Goal: Information Seeking & Learning: Learn about a topic

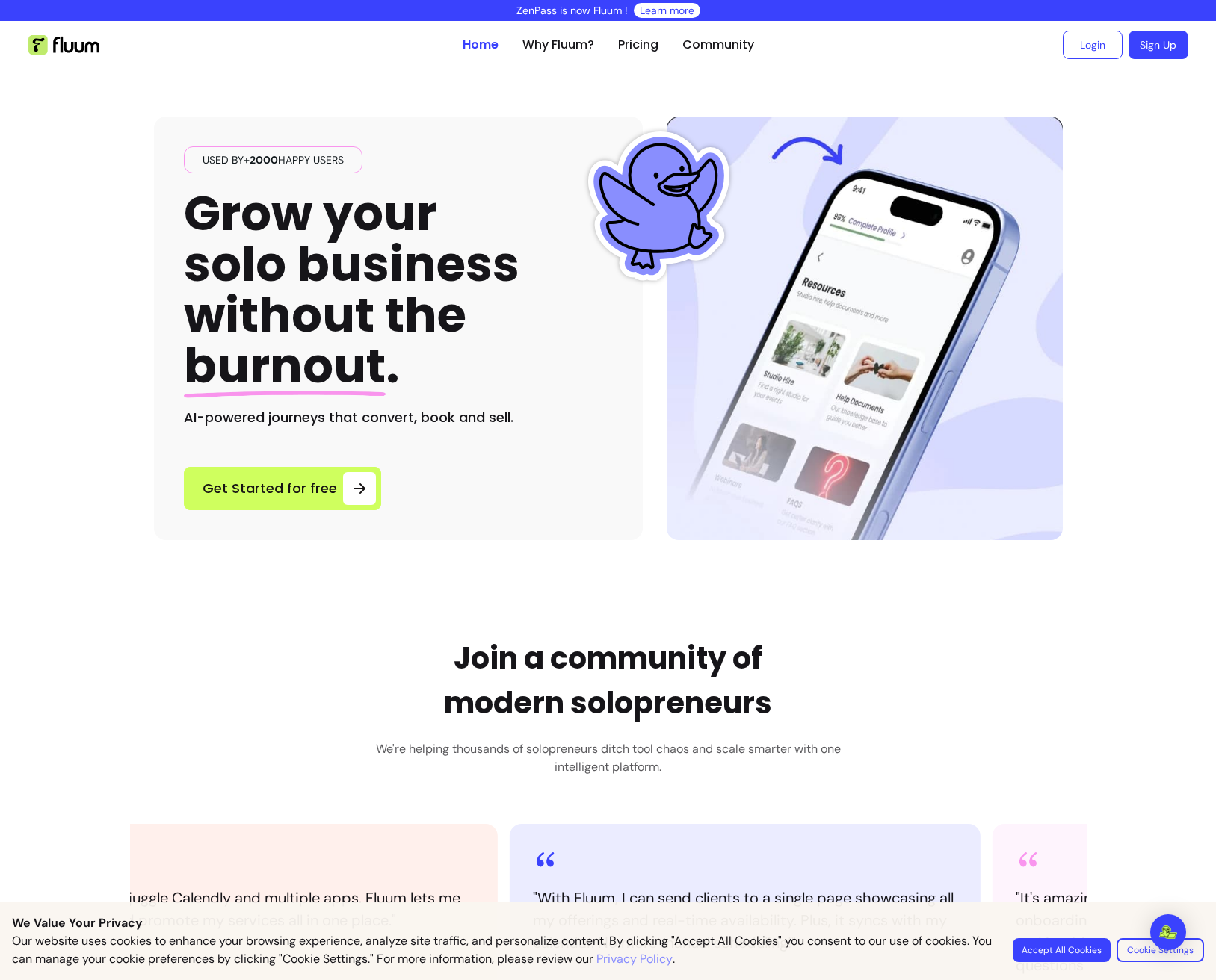
scroll to position [393, 0]
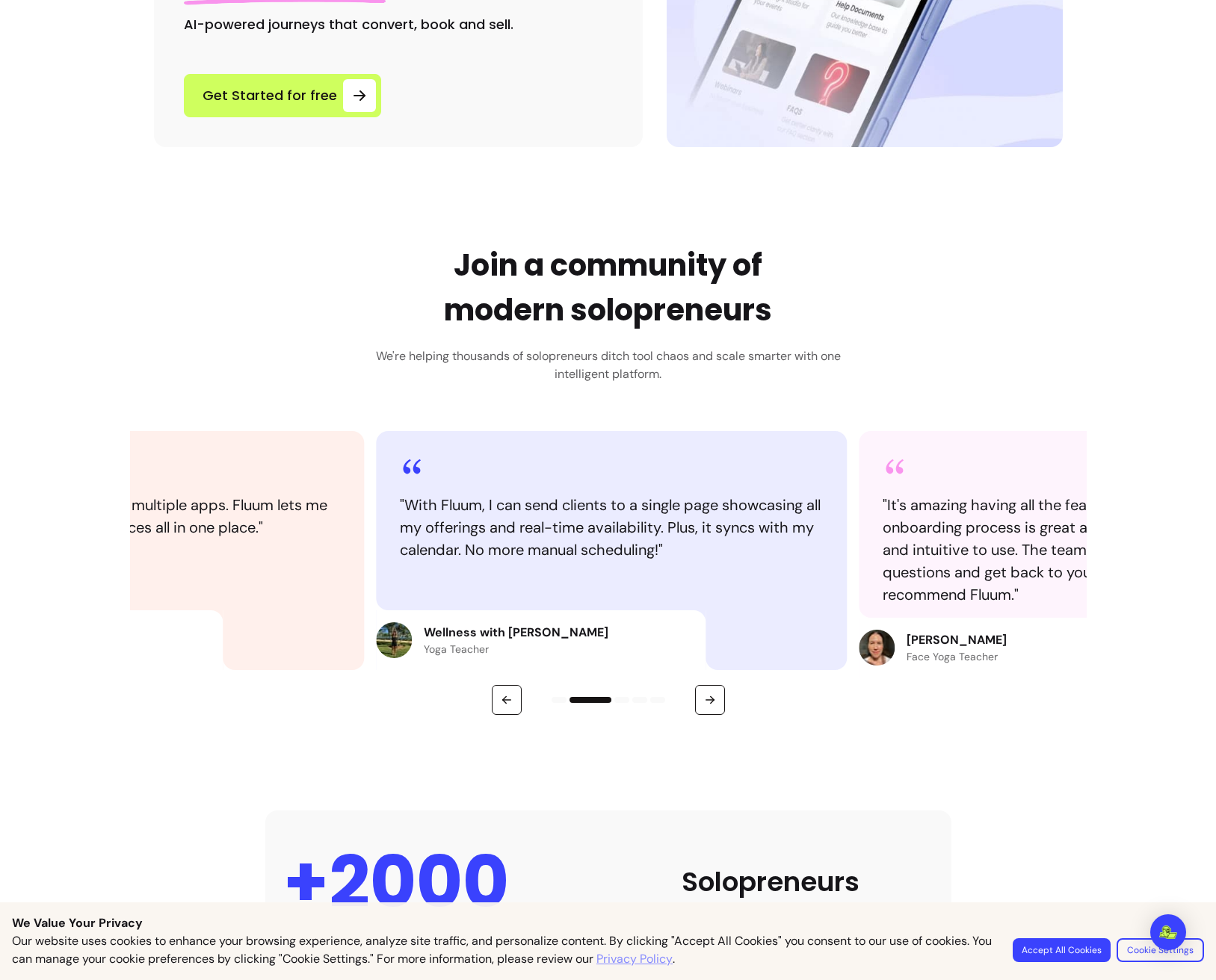
drag, startPoint x: 296, startPoint y: 567, endPoint x: 190, endPoint y: 541, distance: 109.1
click at [189, 541] on div "" I no longer juggle Calendly and multiple apps. Fluum lets me manage and promo…" at bounding box center [129, 521] width 471 height 179
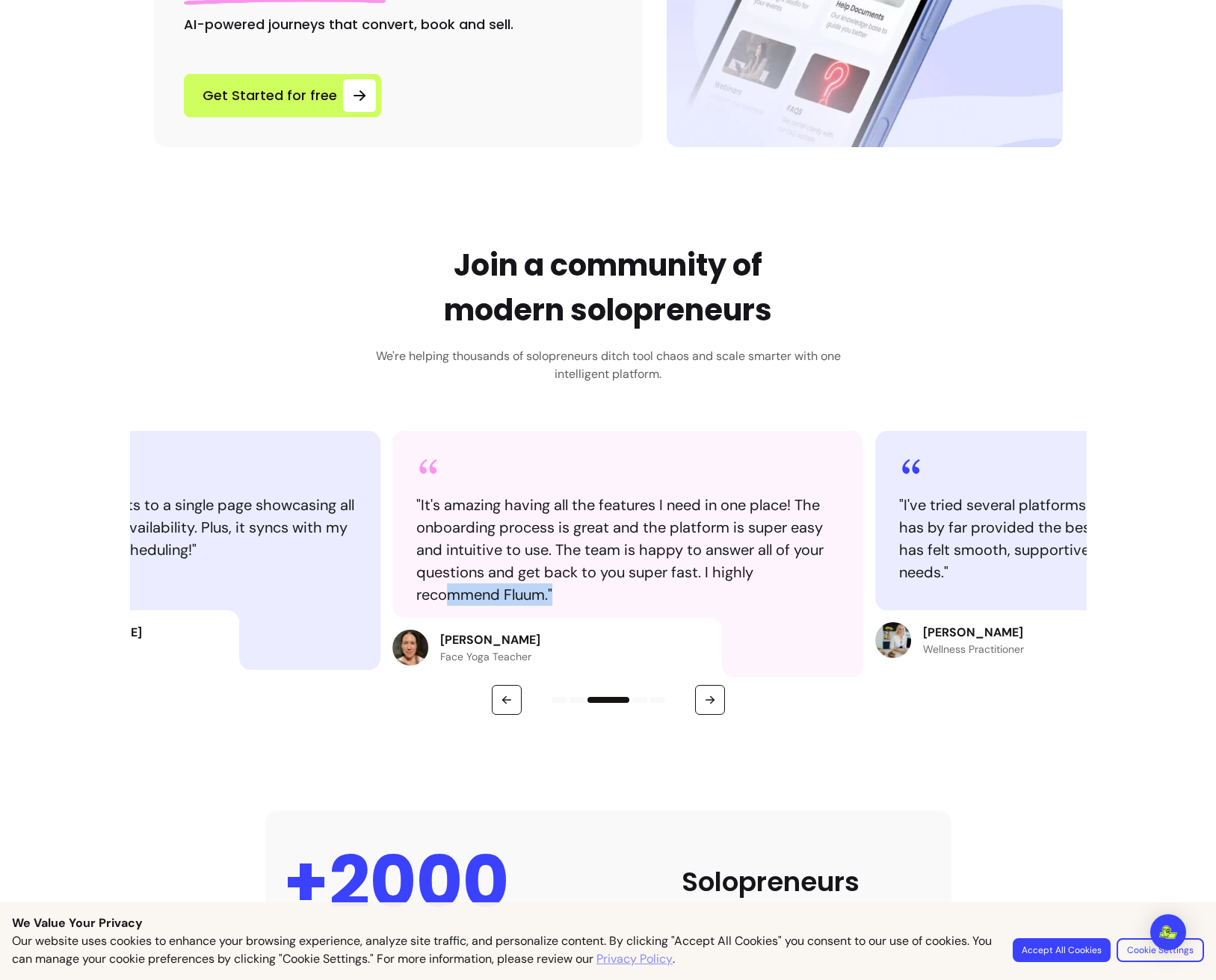
drag, startPoint x: 636, startPoint y: 597, endPoint x: 425, endPoint y: 586, distance: 211.3
click at [425, 586] on blockquote "" It's amazing having all the features I need in one place! The onboarding proc…" at bounding box center [628, 550] width 423 height 112
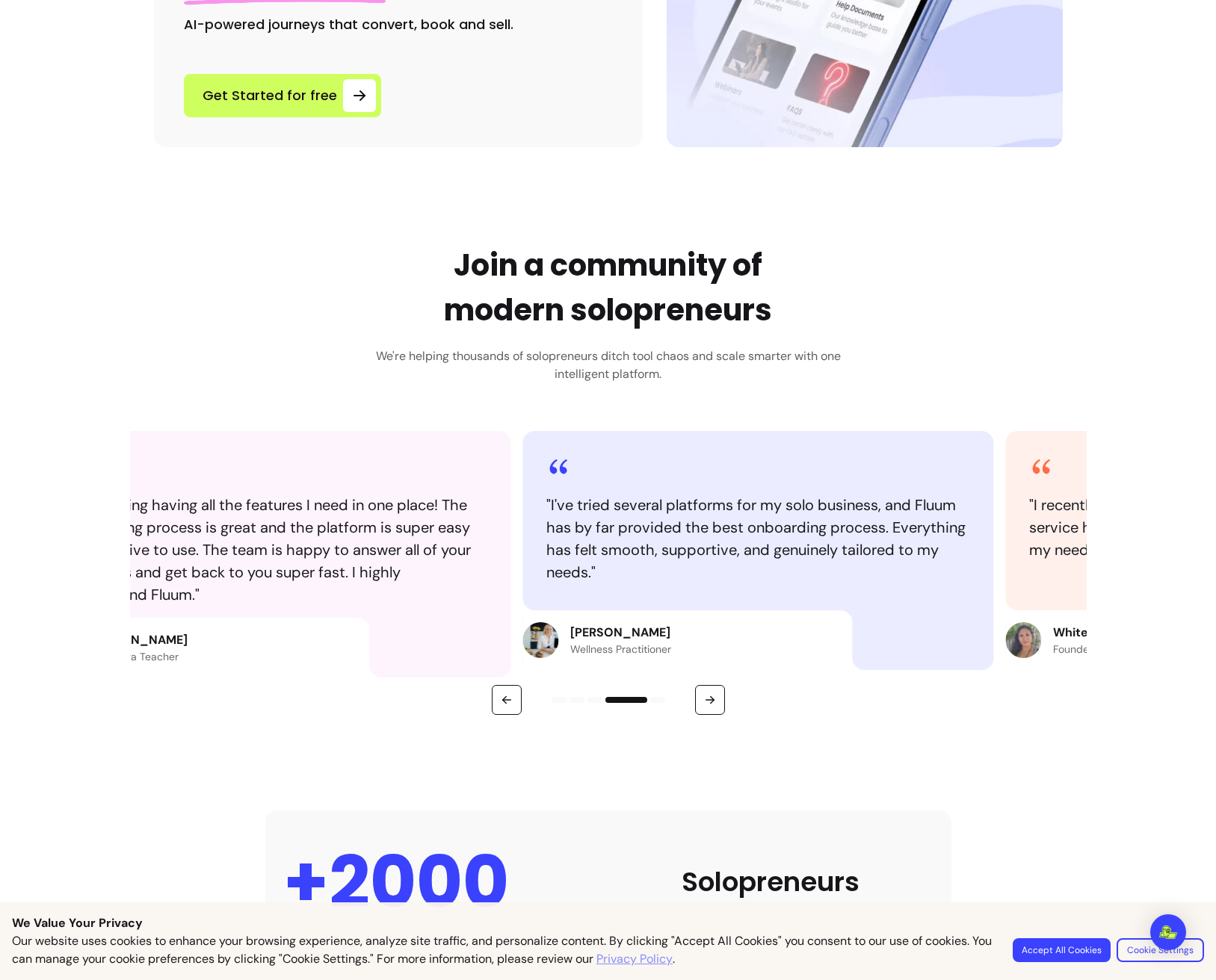
click at [425, 584] on div "" I no longer juggle Calendly and multiple apps. Fluum lets me manage and promo…" at bounding box center [608, 573] width 957 height 284
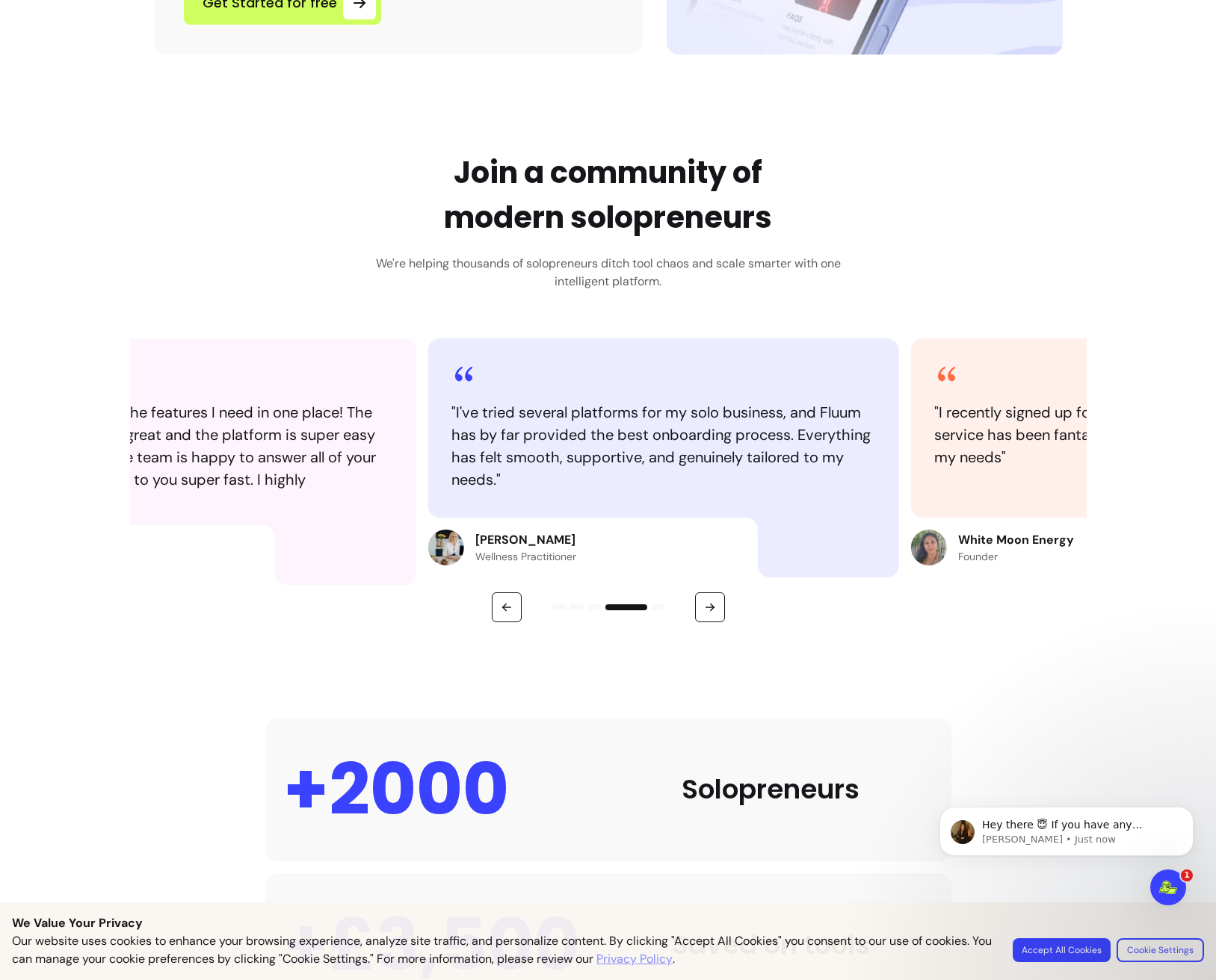
scroll to position [0, 0]
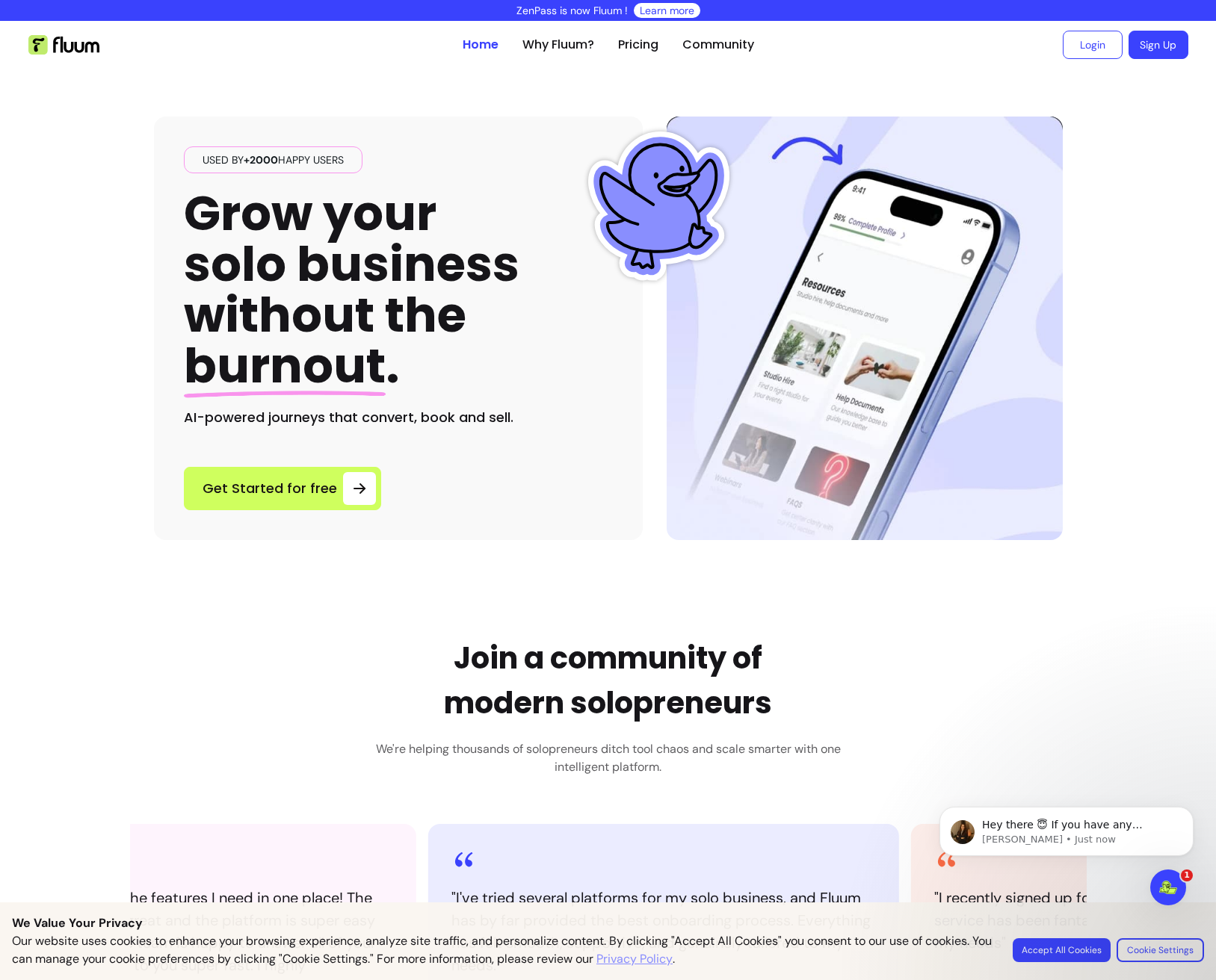
click at [661, 16] on link "Learn more" at bounding box center [667, 10] width 55 height 15
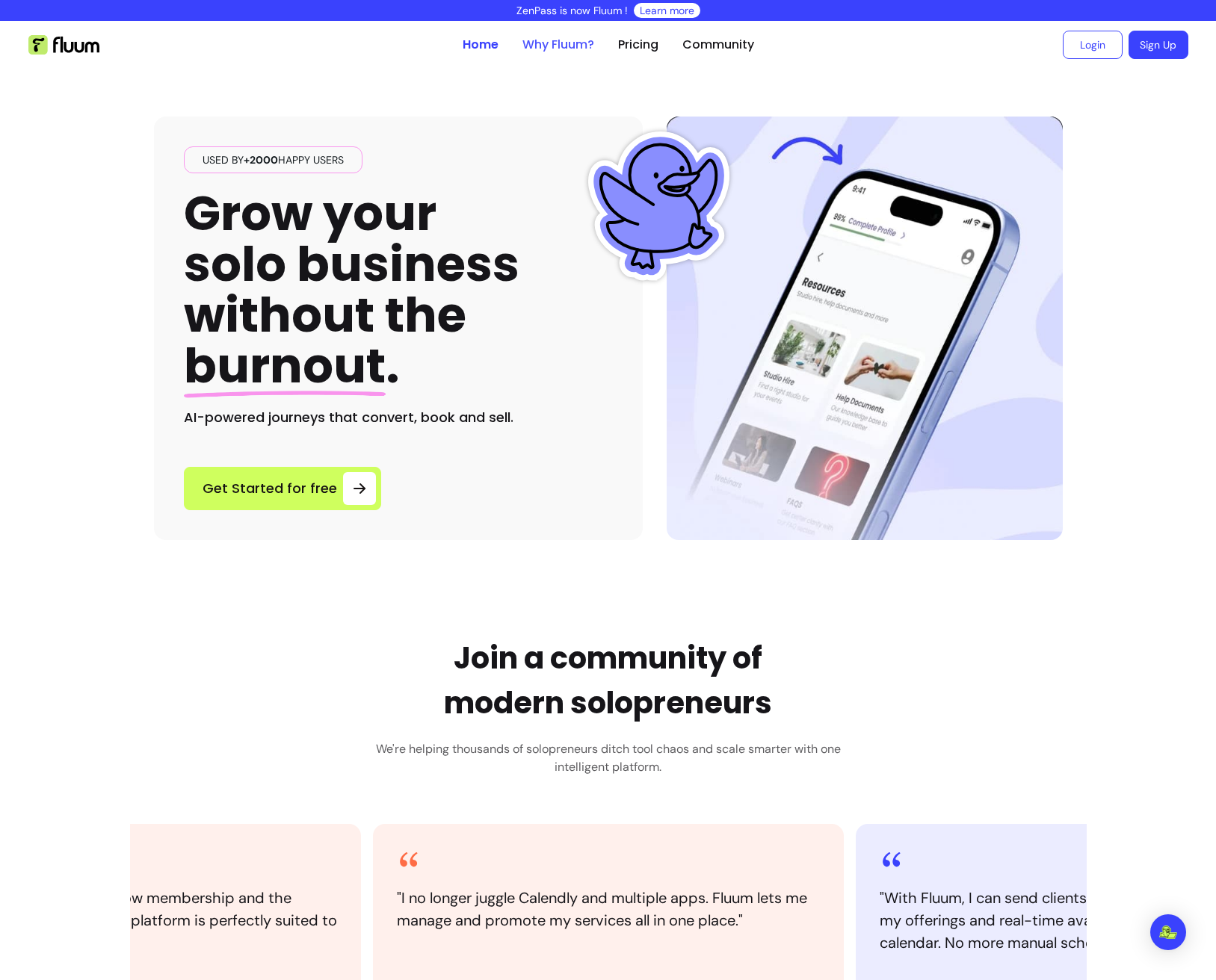
click at [558, 48] on link "Why Fluum?" at bounding box center [558, 44] width 72 height 18
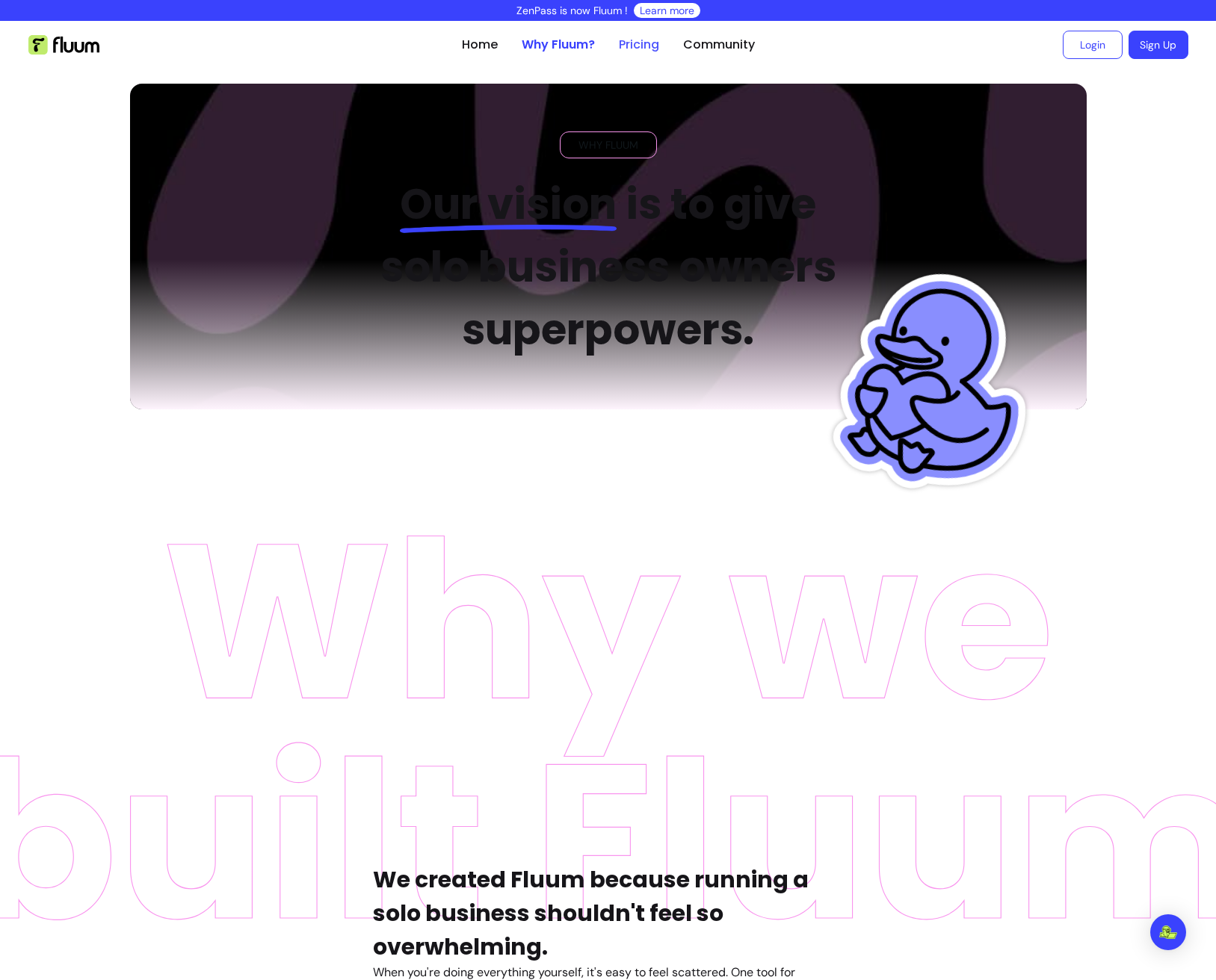
click at [627, 39] on link "Pricing" at bounding box center [640, 44] width 41 height 18
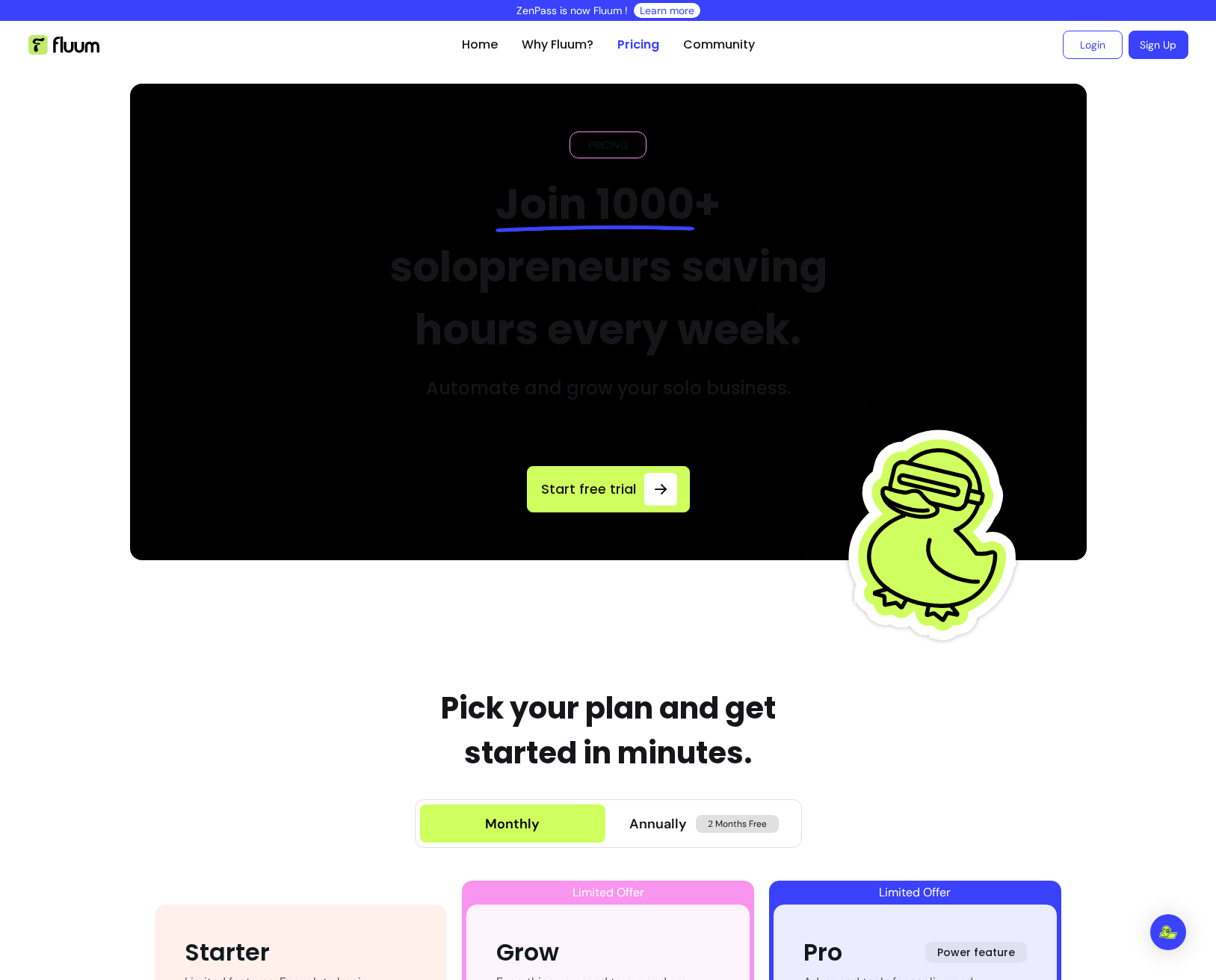
click at [647, 9] on link "Learn more" at bounding box center [667, 10] width 55 height 15
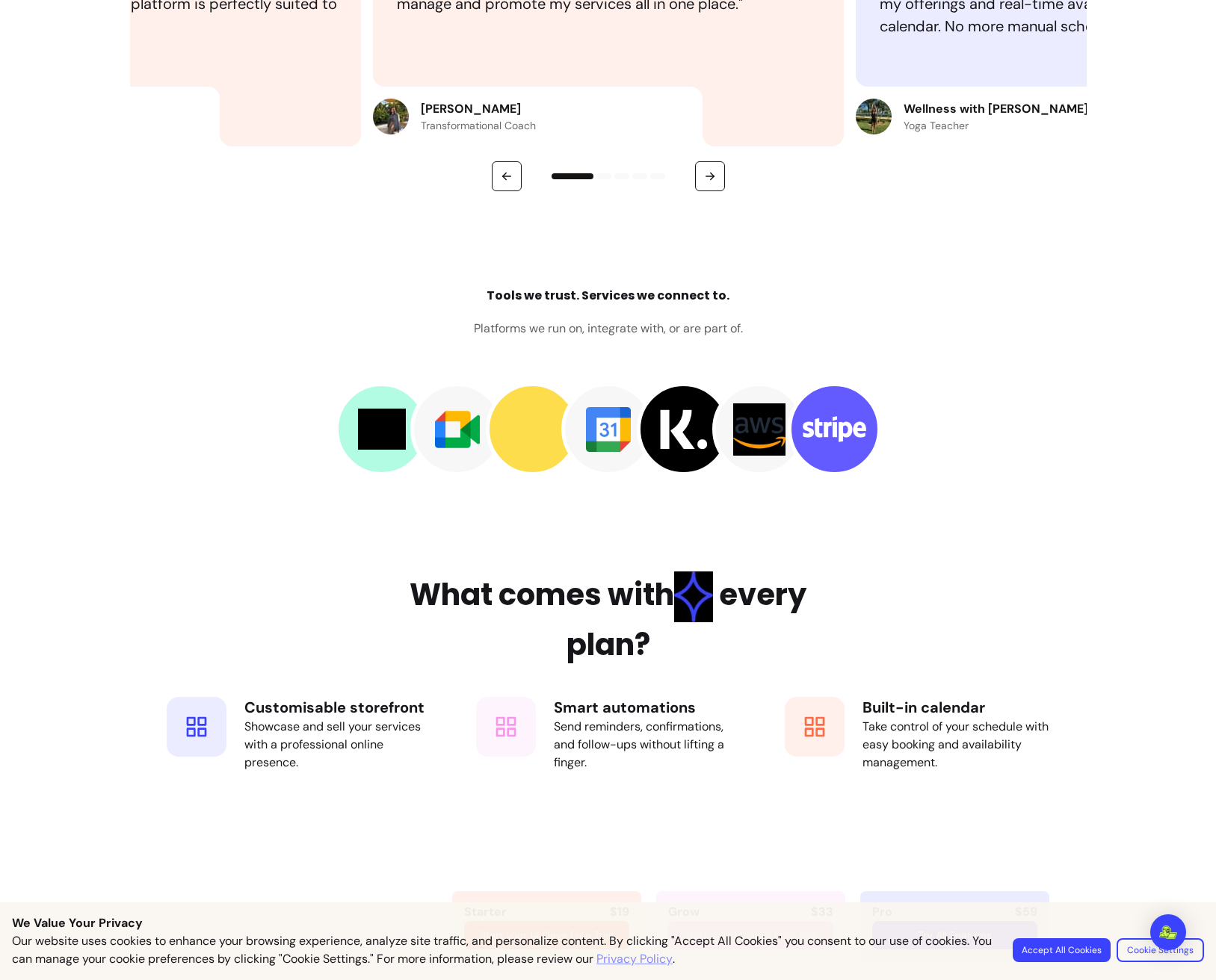
scroll to position [1845, 0]
